Goal: Find specific page/section: Find specific page/section

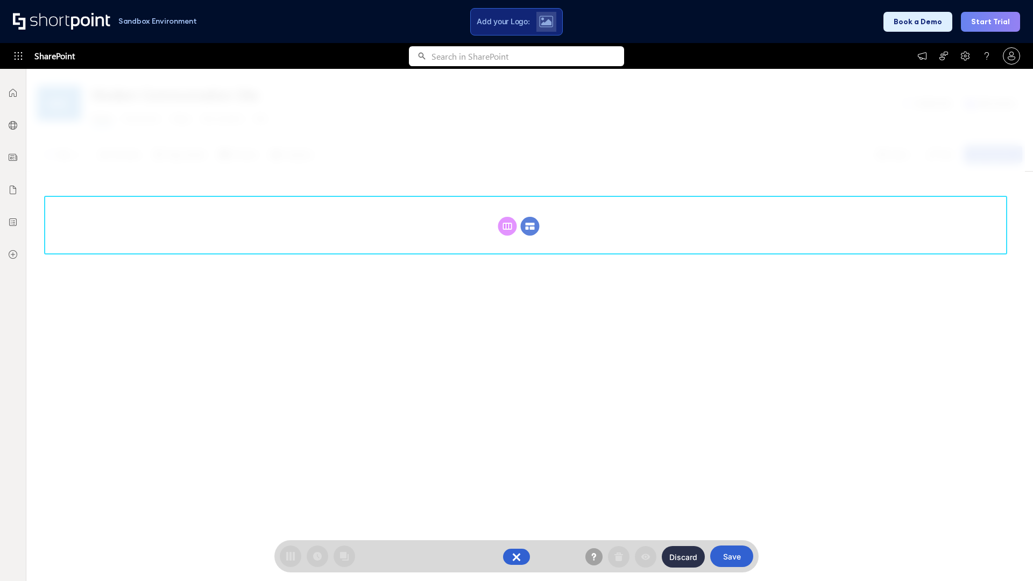
click at [530, 226] on circle at bounding box center [530, 226] width 19 height 19
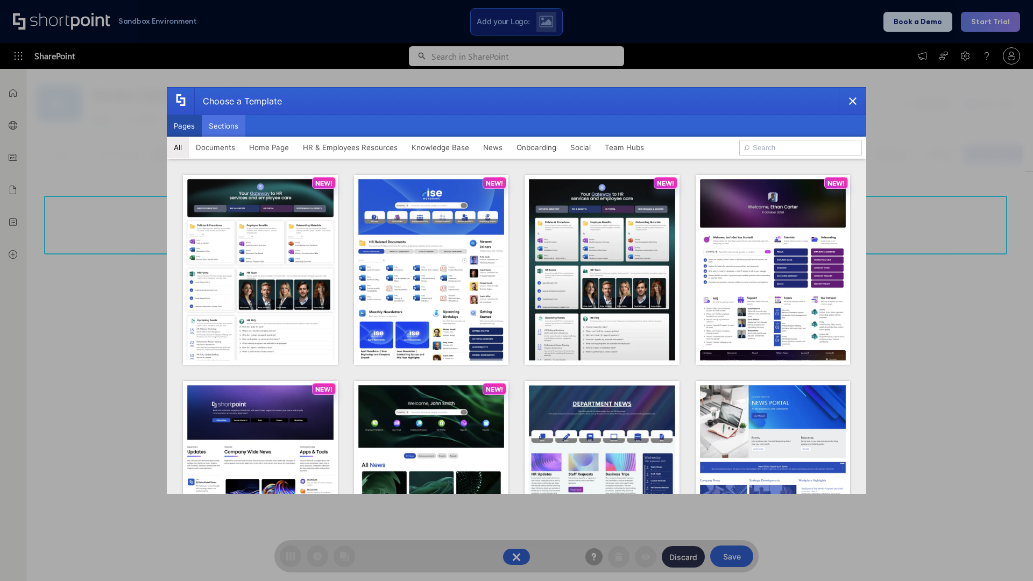
click at [223, 126] on button "Sections" at bounding box center [224, 126] width 44 height 22
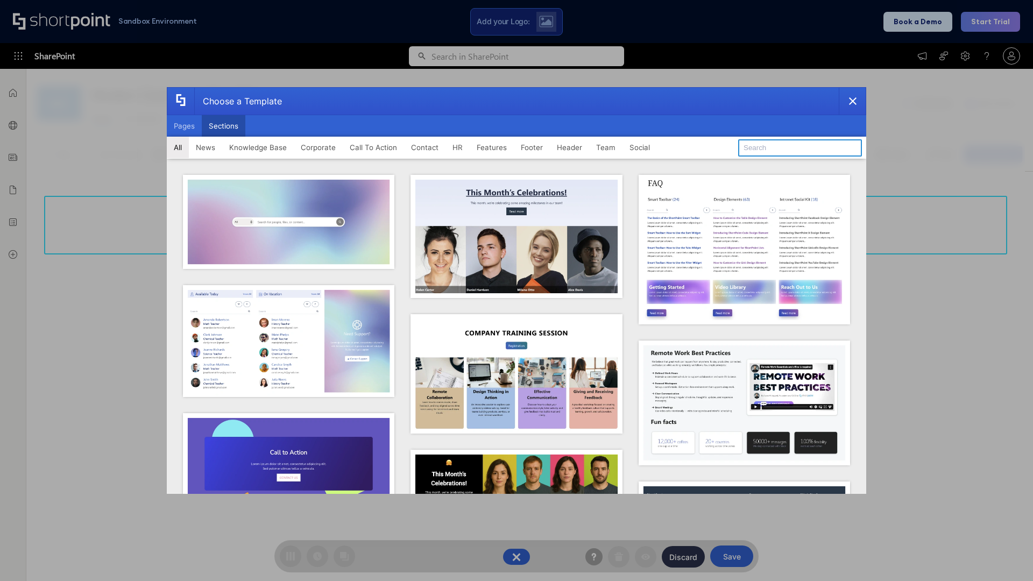
type input "News Kit 2"
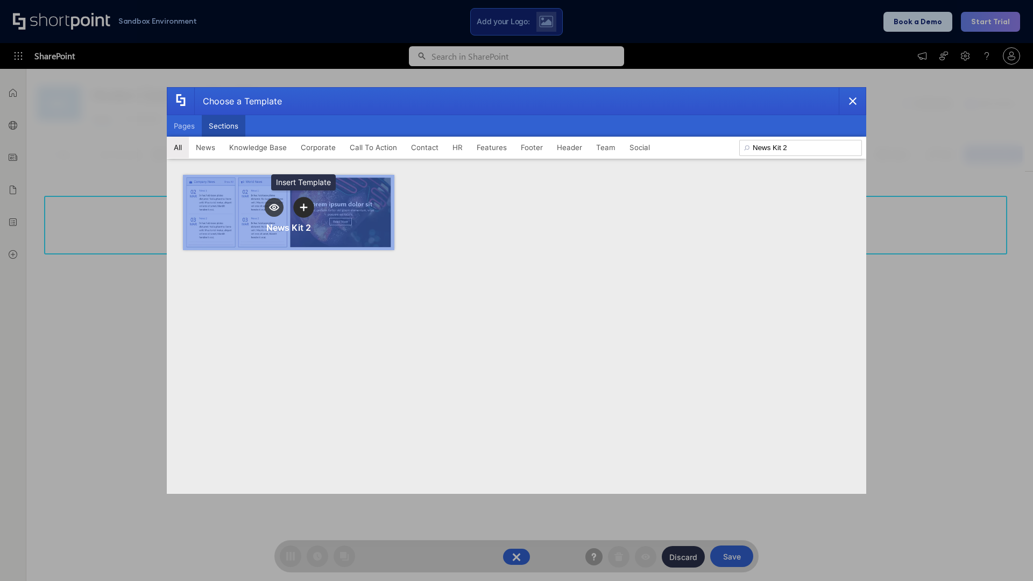
click at [303, 207] on icon "template selector" at bounding box center [304, 207] width 8 height 8
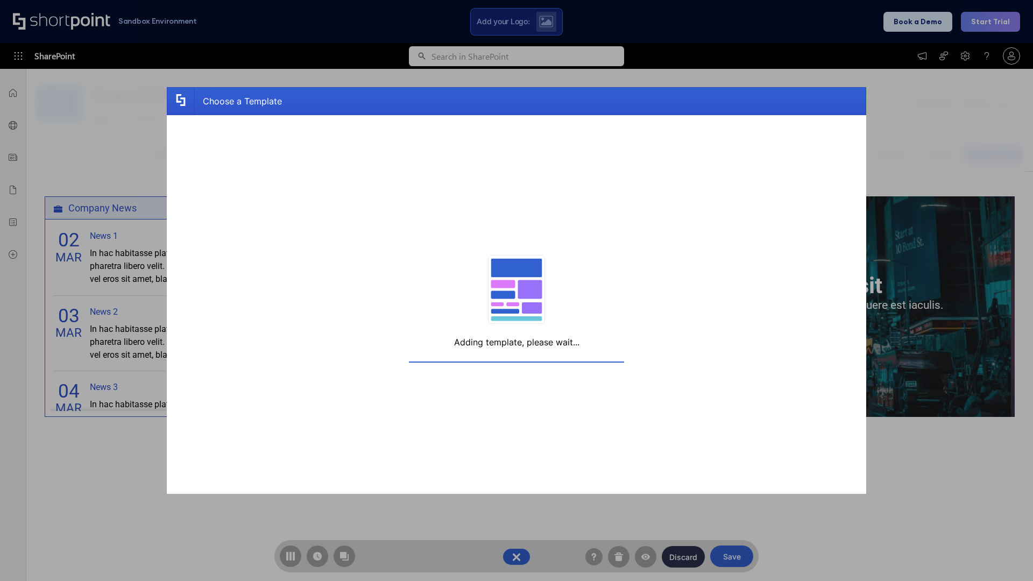
scroll to position [8, 8]
